Goal: Check status: Check status

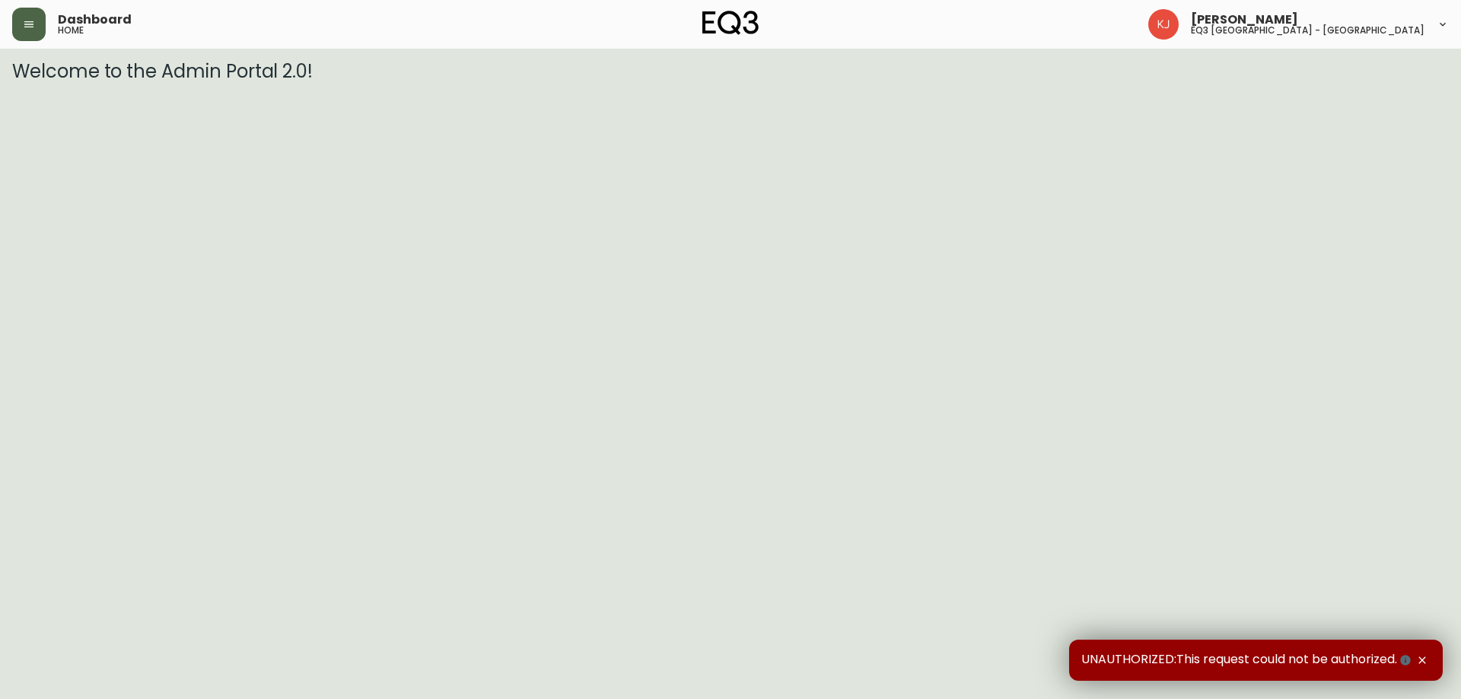
click at [27, 31] on button "button" at bounding box center [28, 24] width 33 height 33
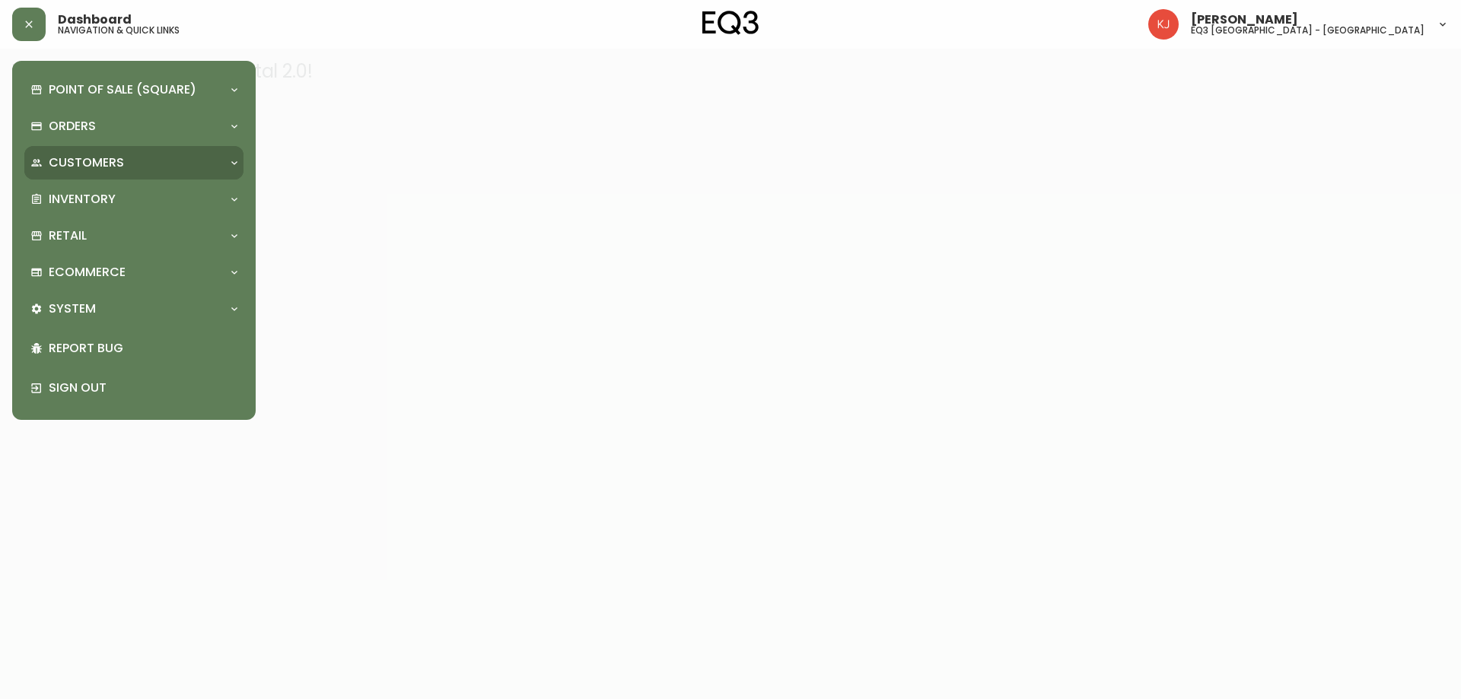
click at [101, 170] on p "Customers" at bounding box center [86, 162] width 75 height 17
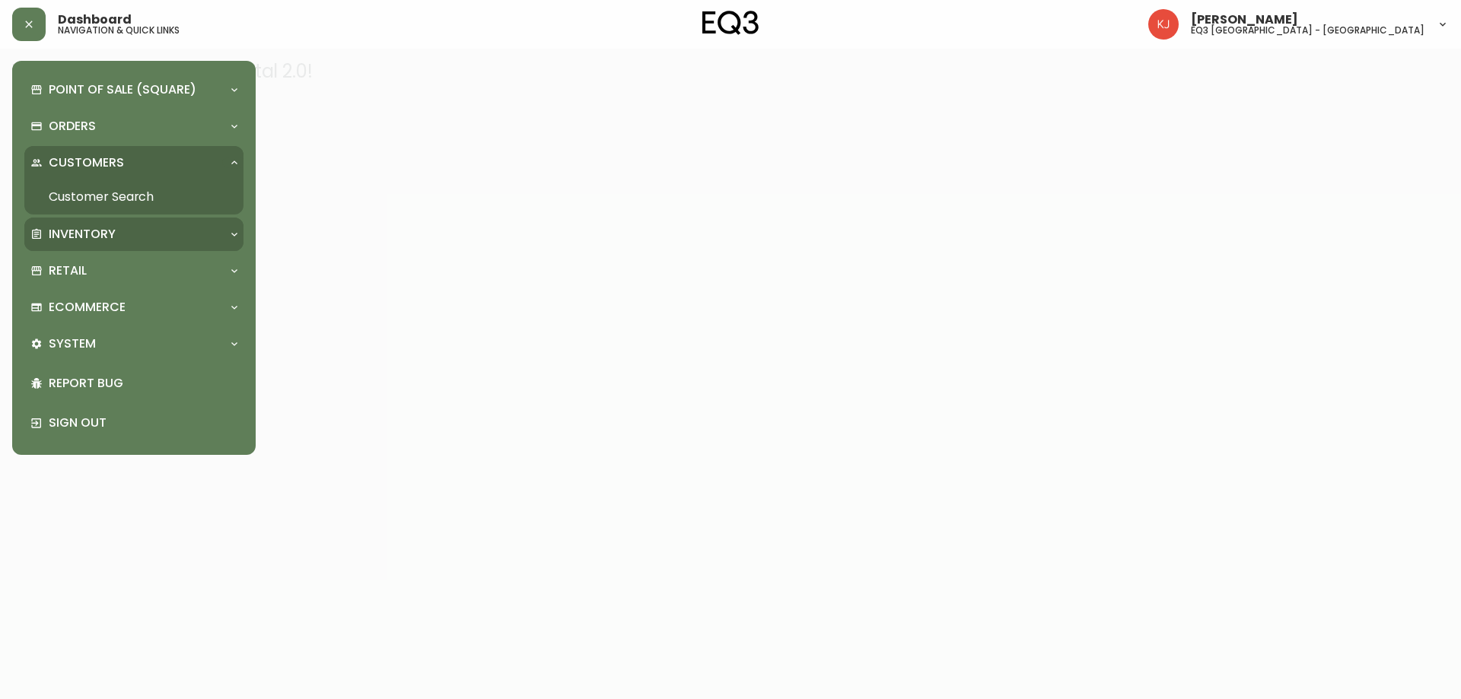
click at [115, 227] on div "Inventory" at bounding box center [133, 234] width 219 height 33
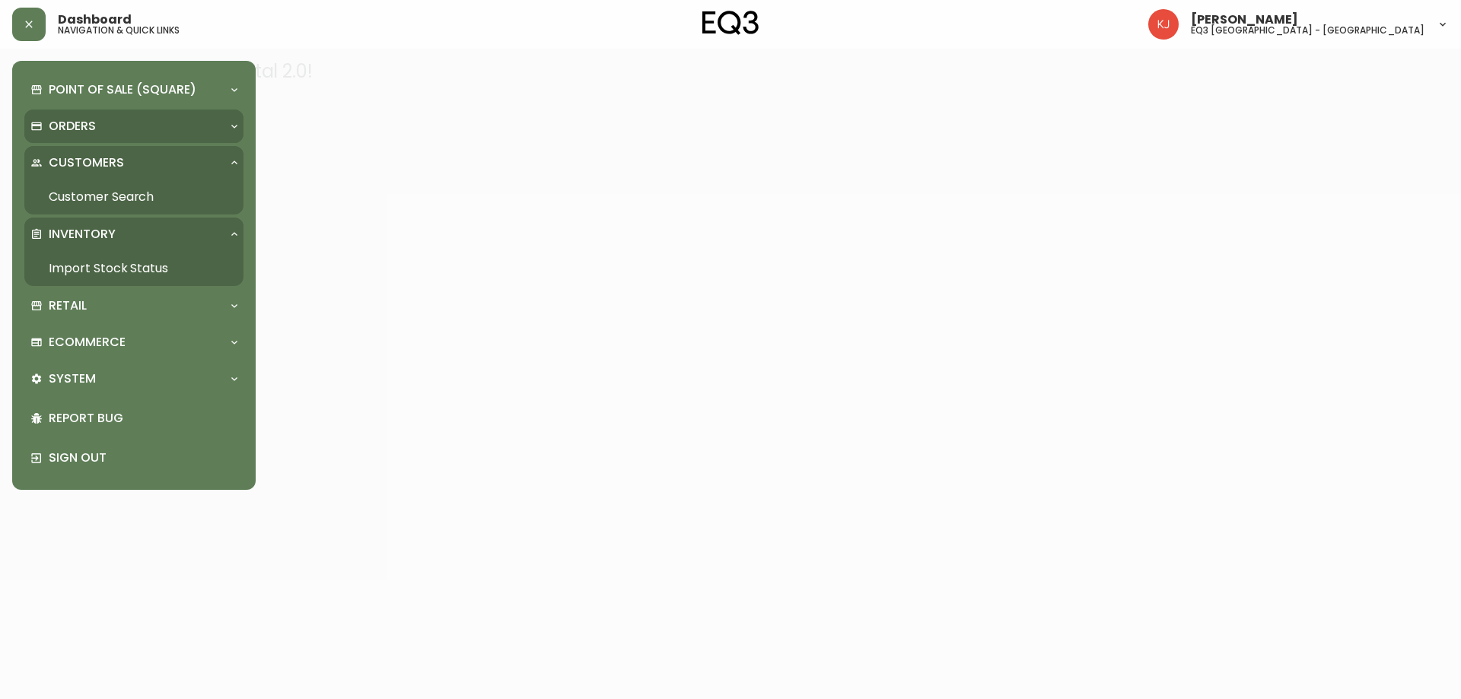
click at [136, 128] on div "Orders" at bounding box center [126, 126] width 192 height 17
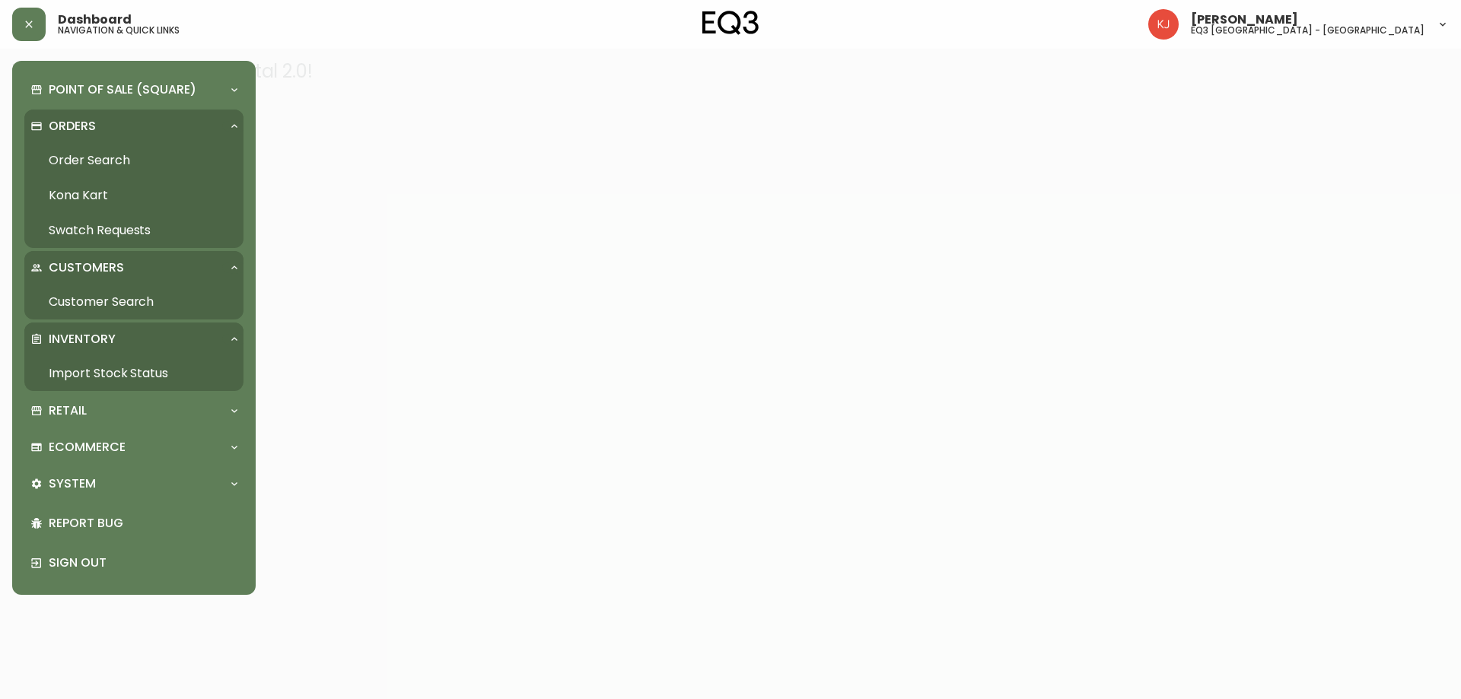
click at [93, 429] on div "Point of Sale (Square) Payments Virtual Terminal Transactions Search Terminals …" at bounding box center [133, 328] width 219 height 510
click at [153, 80] on div "Point of Sale (Square)" at bounding box center [133, 89] width 219 height 33
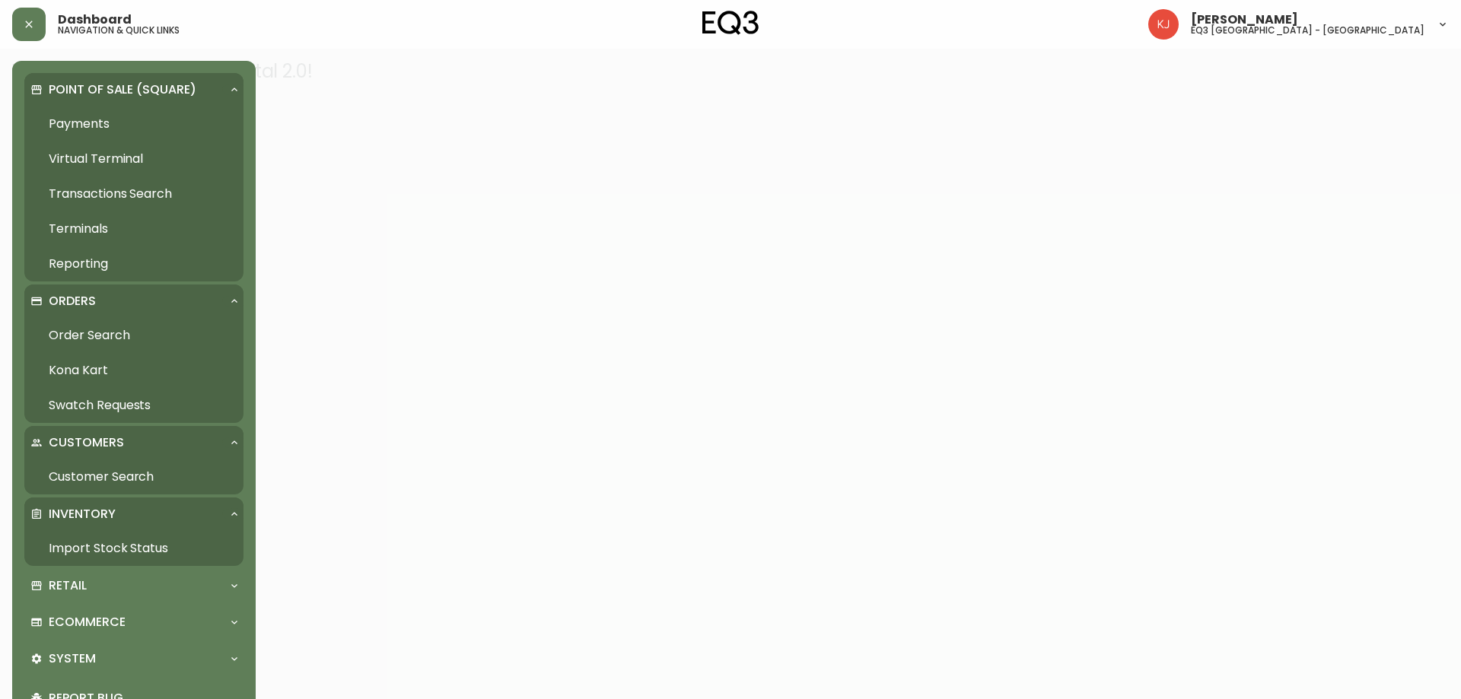
scroll to position [83, 0]
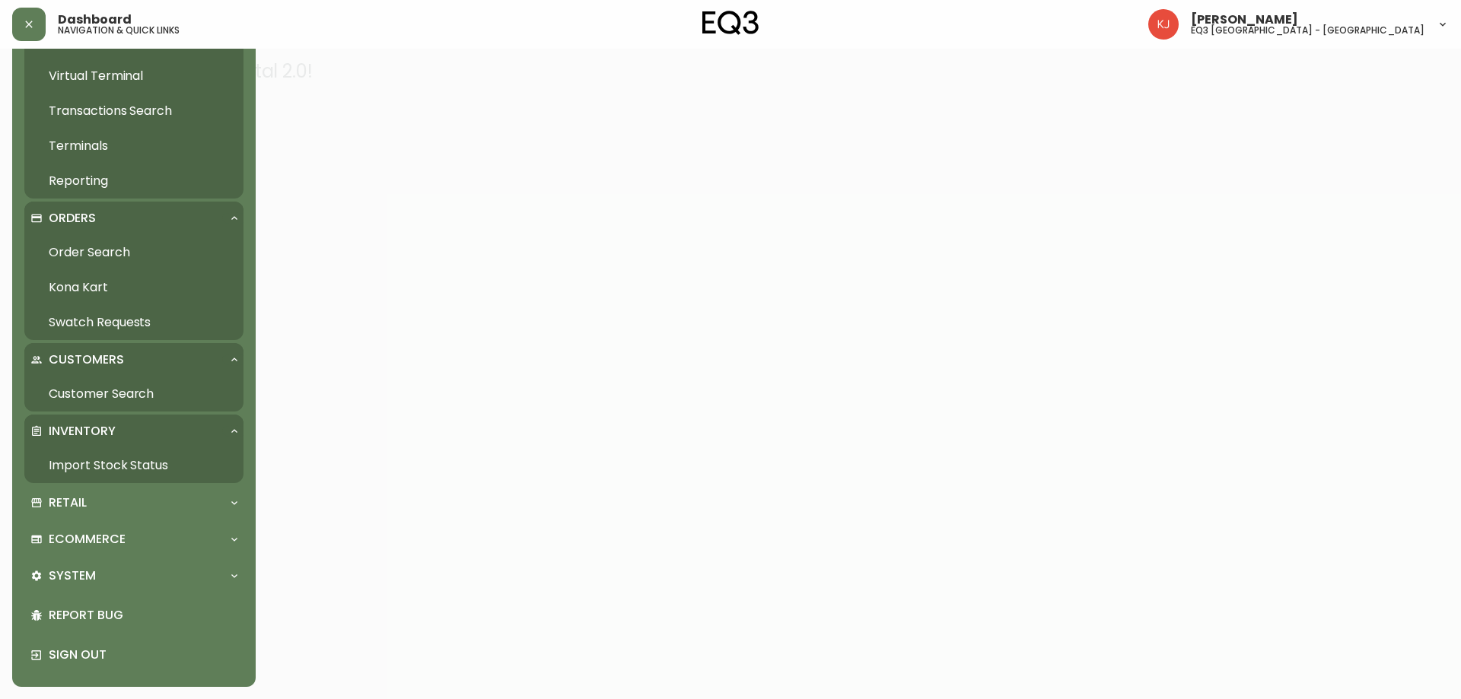
click at [98, 459] on link "Import Stock Status" at bounding box center [133, 465] width 219 height 35
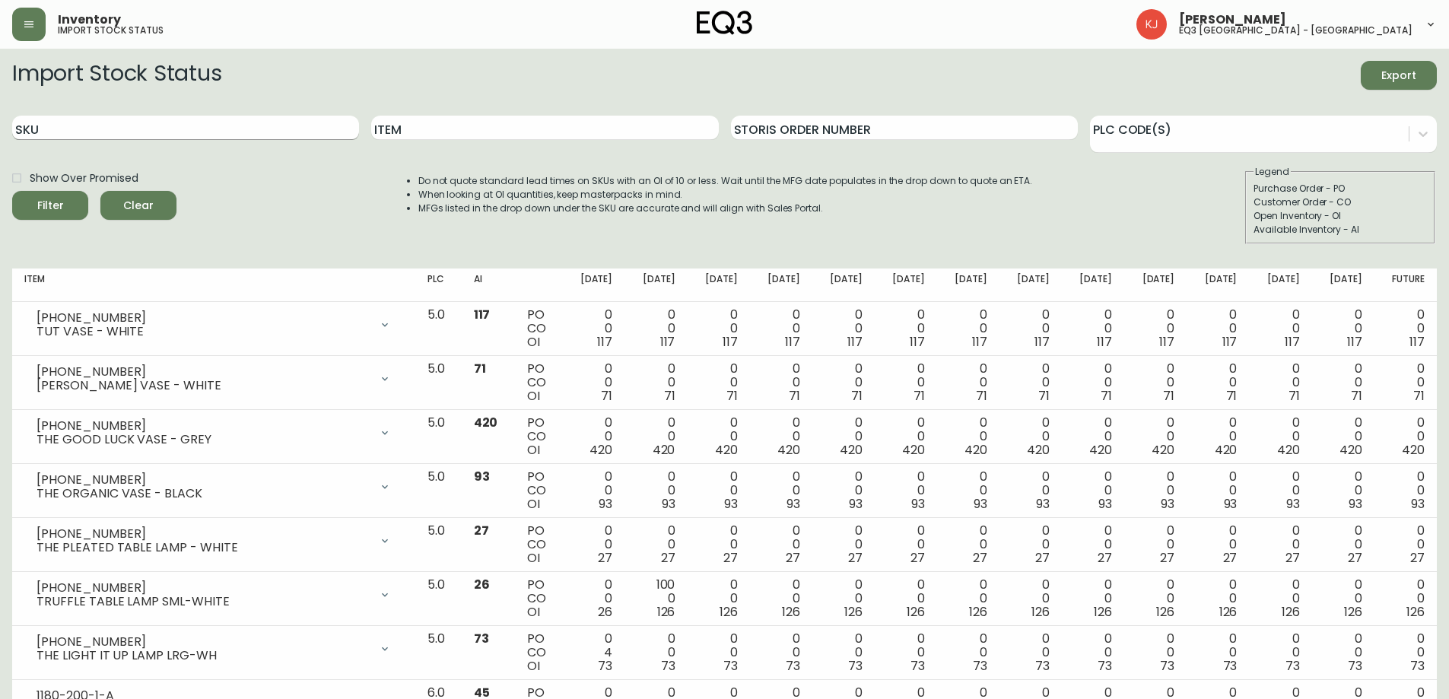
click at [127, 132] on input "SKU" at bounding box center [185, 128] width 347 height 24
paste input "[PHONE_NUMBER]"
type input "[PHONE_NUMBER]"
click at [12, 191] on button "Filter" at bounding box center [50, 205] width 76 height 29
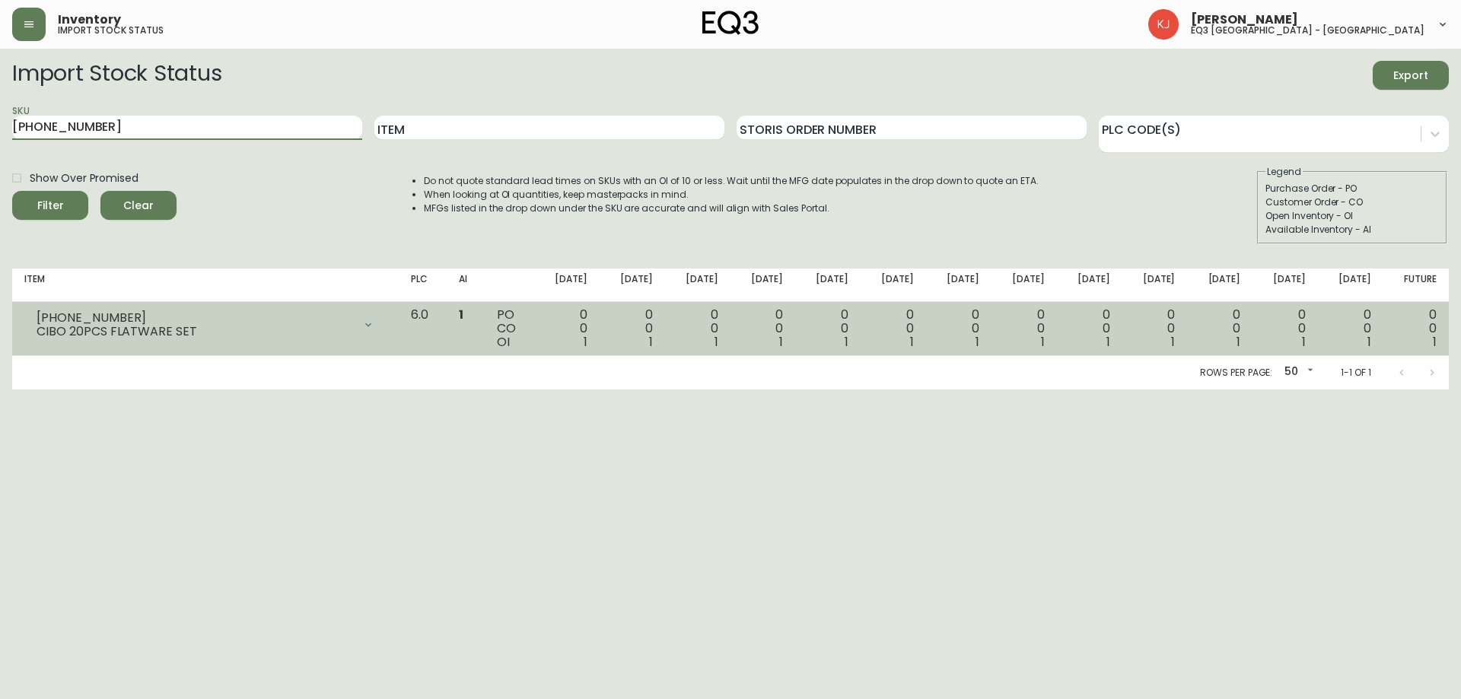
click at [1083, 329] on div "0 0 1" at bounding box center [1089, 328] width 41 height 41
click at [653, 329] on div "0 0 1" at bounding box center [632, 328] width 41 height 41
click at [628, 332] on td "0 0 1" at bounding box center [632, 329] width 65 height 54
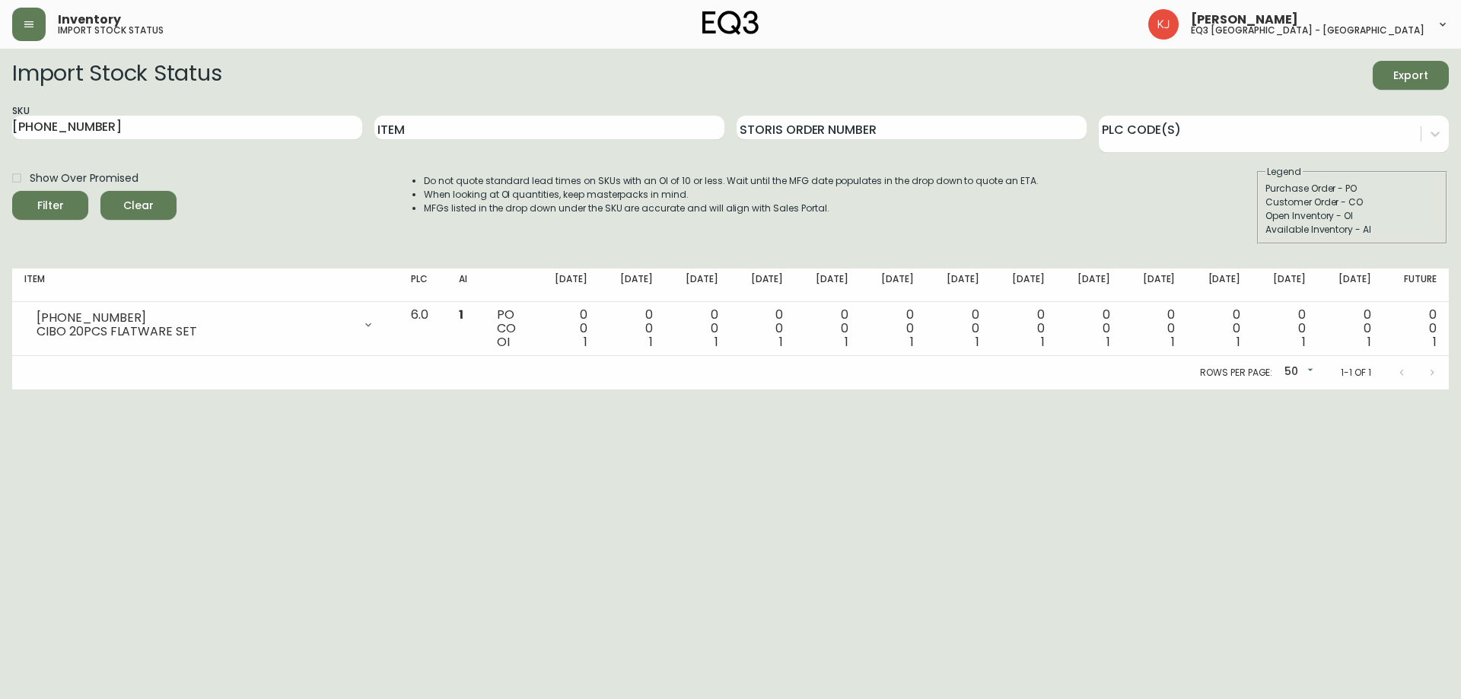
click at [1324, 390] on html "Inventory import stock status [PERSON_NAME] eq3 [GEOGRAPHIC_DATA] - [GEOGRAPHIC…" at bounding box center [730, 195] width 1461 height 390
